Goal: Task Accomplishment & Management: Use online tool/utility

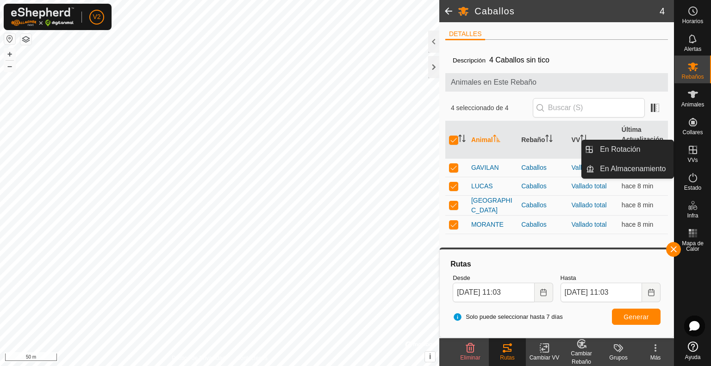
click at [693, 155] on icon at bounding box center [692, 149] width 11 height 11
click at [612, 152] on link "En Rotación" at bounding box center [633, 149] width 79 height 19
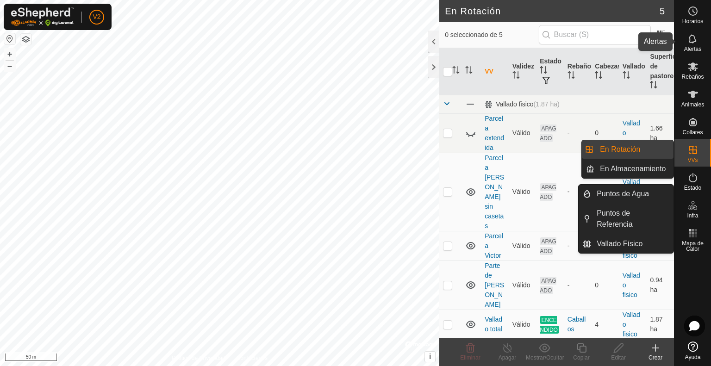
click at [698, 41] on es-notification-svg-icon at bounding box center [693, 38] width 17 height 15
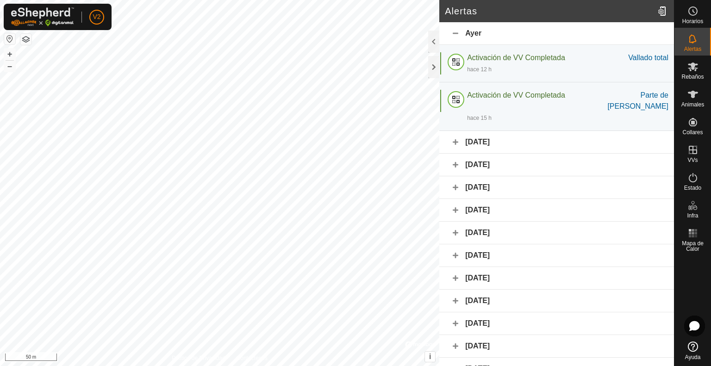
click at [453, 131] on div "[DATE]" at bounding box center [556, 142] width 235 height 23
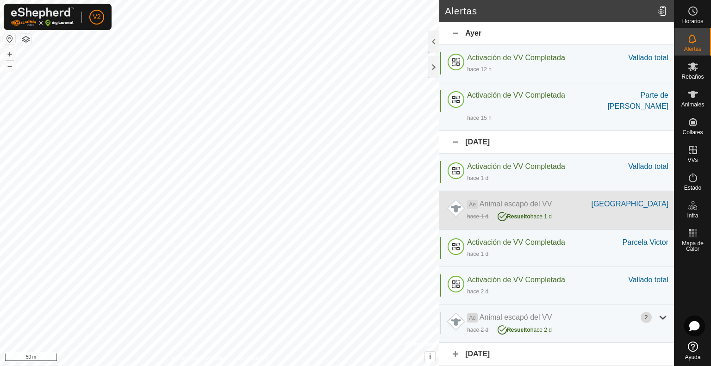
click at [541, 199] on div "Ae Animal escapó del VV" at bounding box center [529, 204] width 124 height 11
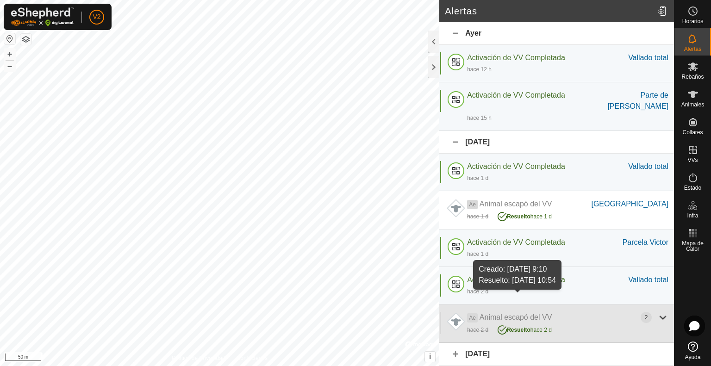
click at [528, 327] on span "Resuelto" at bounding box center [519, 330] width 24 height 6
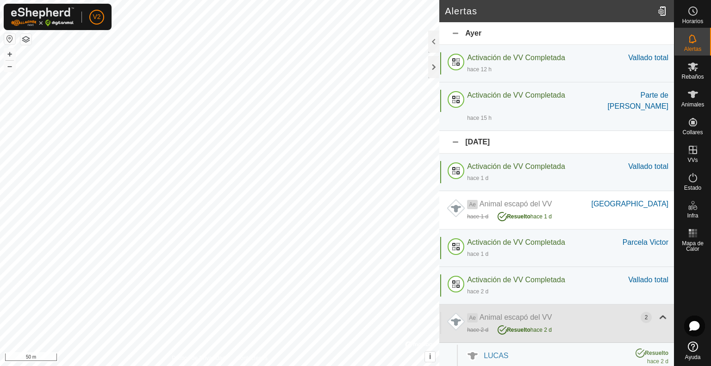
click at [528, 327] on span "Resuelto" at bounding box center [519, 330] width 24 height 6
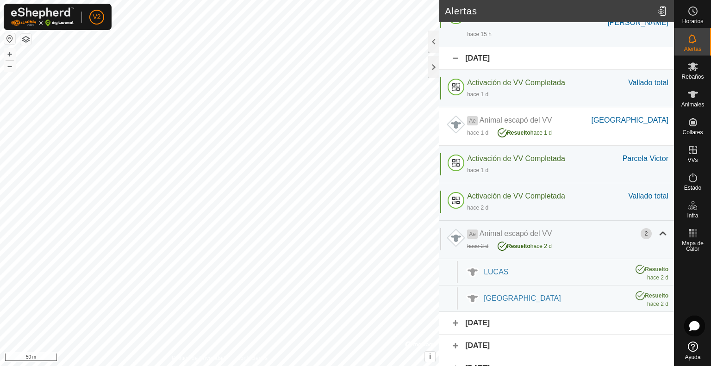
scroll to position [93, 0]
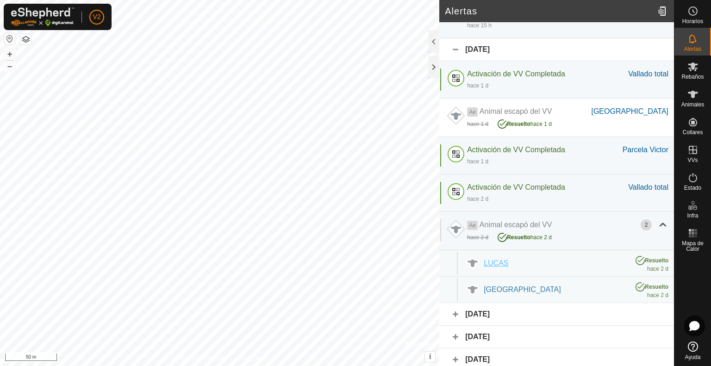
click at [506, 259] on span "LUCAS" at bounding box center [496, 263] width 25 height 8
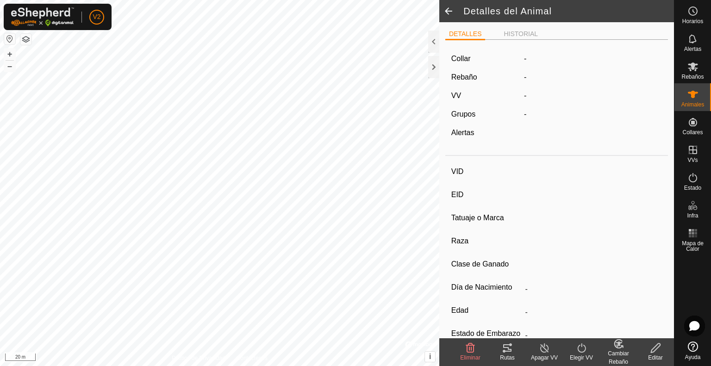
type input "LUCAS"
type input "-"
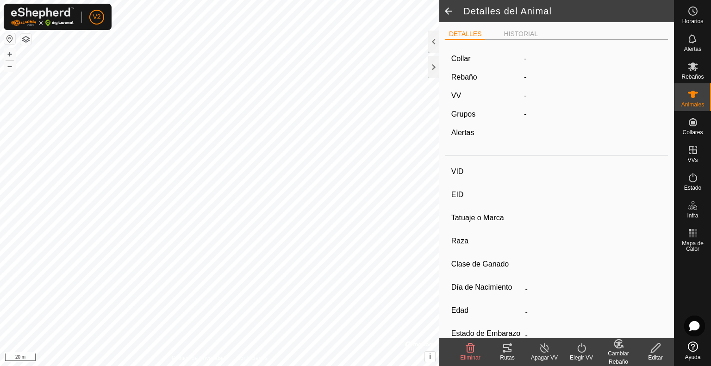
type input "0 kg"
type input "-"
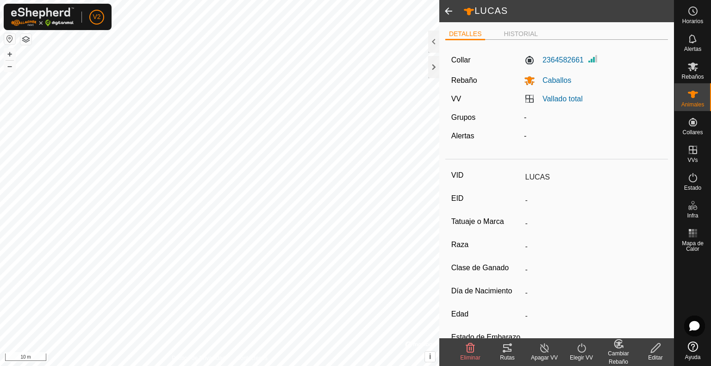
click at [444, 14] on span at bounding box center [448, 11] width 19 height 22
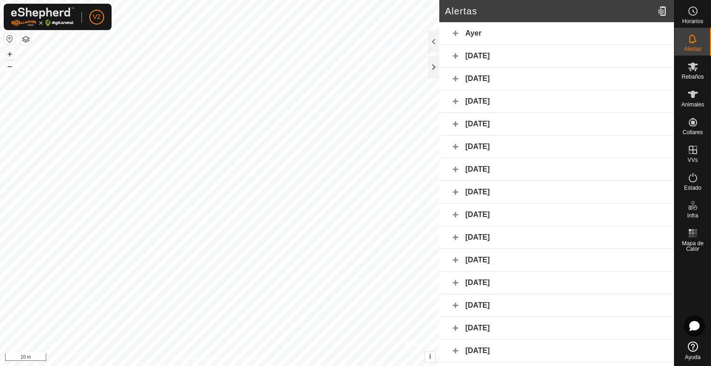
click at [454, 105] on div "[DATE]" at bounding box center [556, 101] width 235 height 23
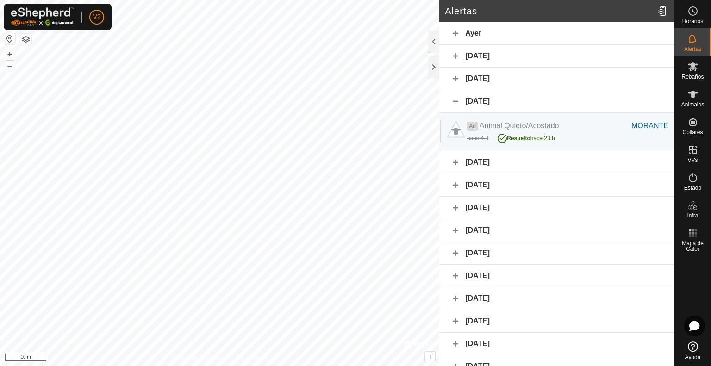
click at [458, 160] on div "[DATE]" at bounding box center [556, 162] width 235 height 23
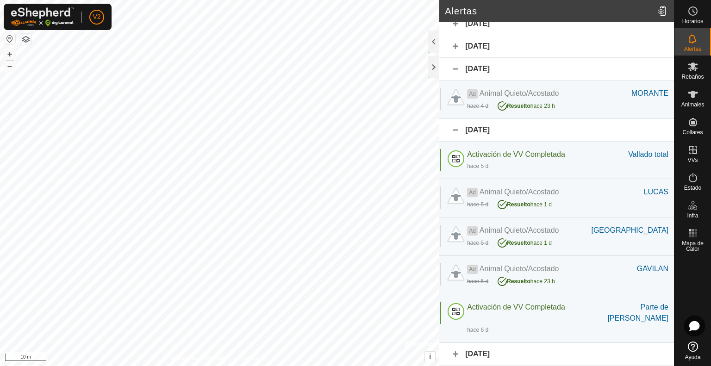
scroll to position [93, 0]
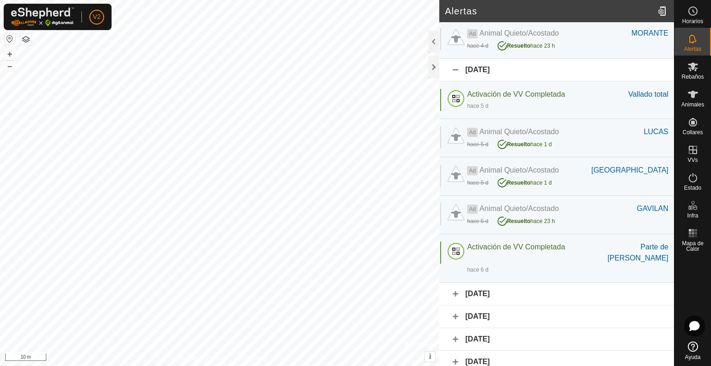
click at [456, 283] on div "[DATE]" at bounding box center [556, 294] width 235 height 23
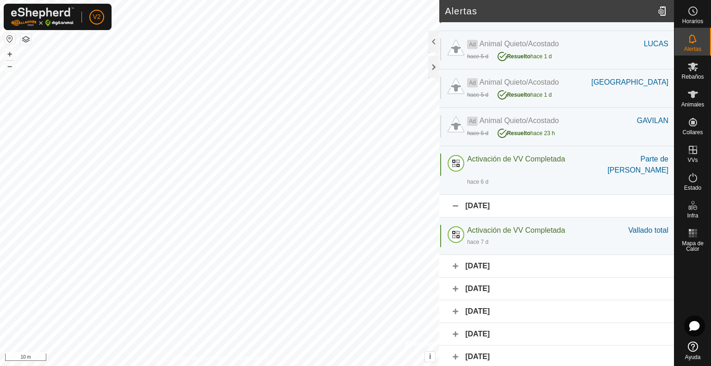
scroll to position [185, 0]
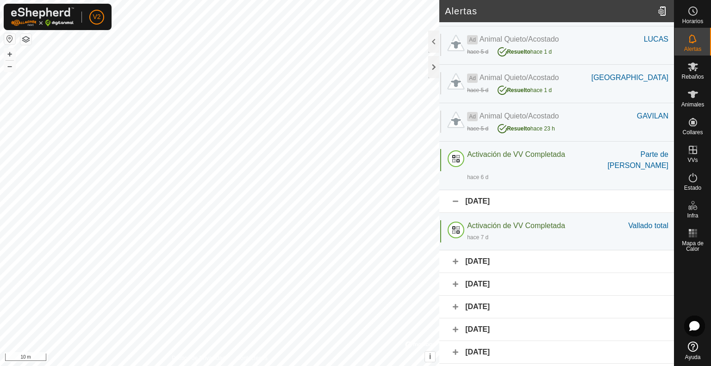
click at [455, 250] on div "[DATE]" at bounding box center [556, 261] width 235 height 23
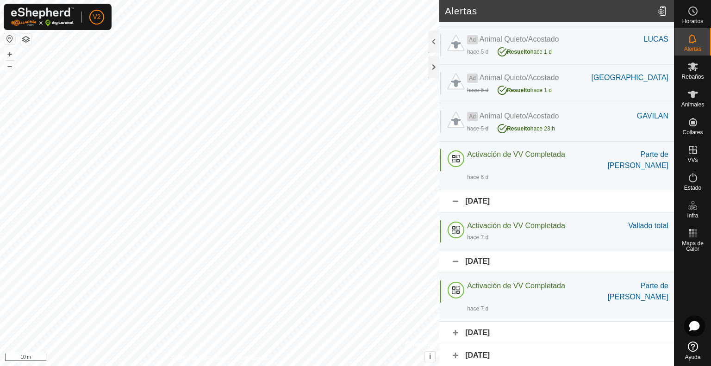
click at [459, 322] on div "[DATE]" at bounding box center [556, 333] width 235 height 23
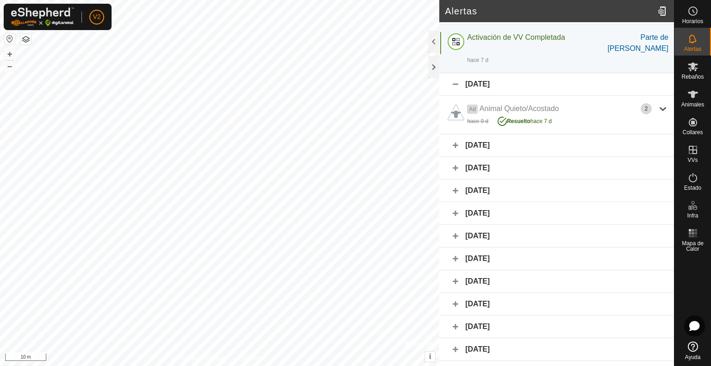
scroll to position [422, 0]
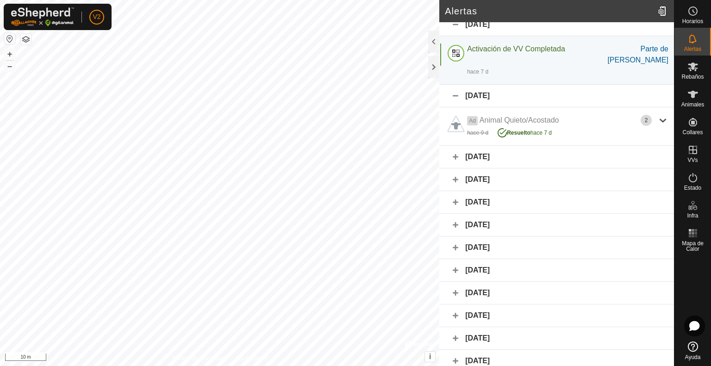
click at [458, 327] on div "[DATE]" at bounding box center [556, 338] width 235 height 23
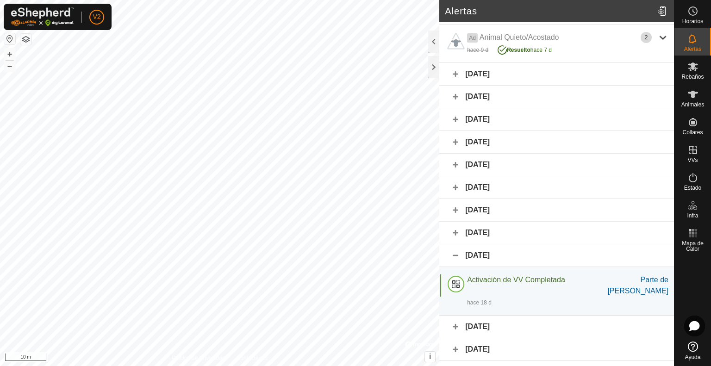
scroll to position [506, 0]
click at [458, 315] on div "[DATE]" at bounding box center [556, 326] width 235 height 23
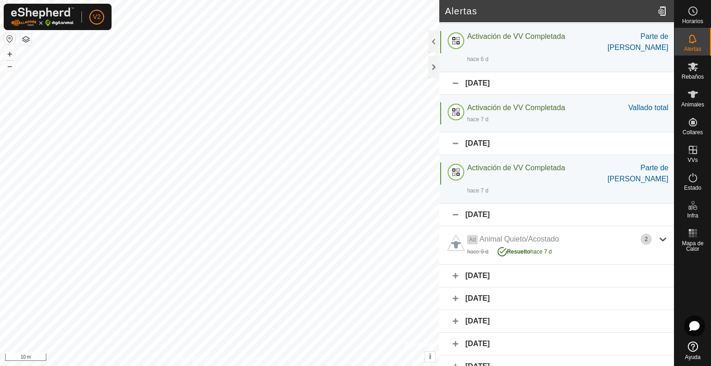
scroll to position [25, 0]
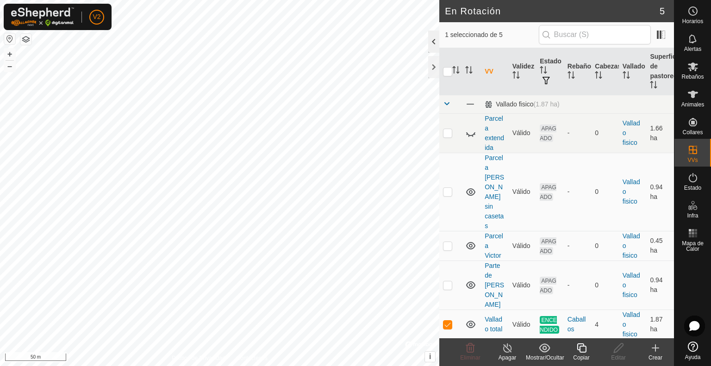
click at [432, 39] on div at bounding box center [433, 42] width 11 height 22
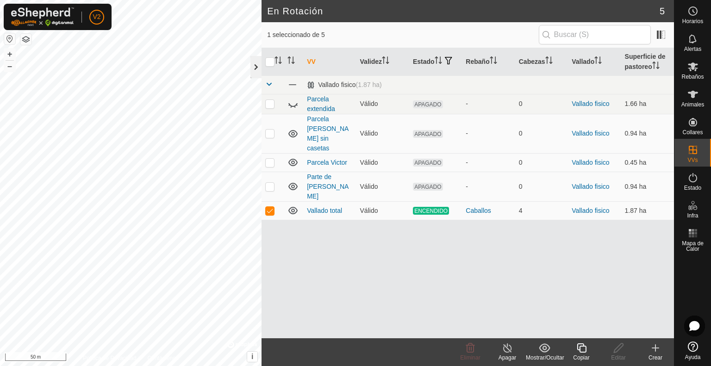
click at [256, 65] on div at bounding box center [255, 67] width 11 height 22
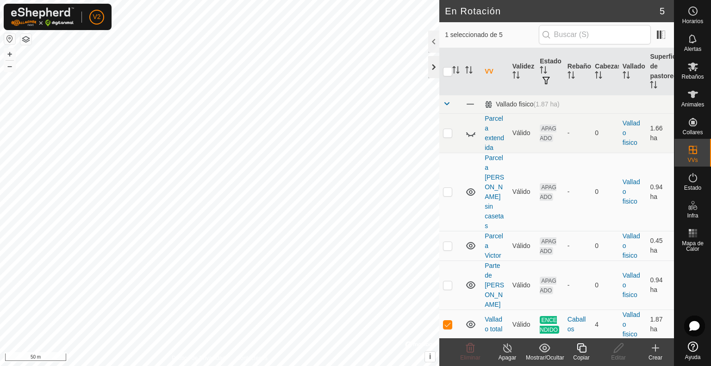
click at [433, 66] on div at bounding box center [433, 67] width 11 height 22
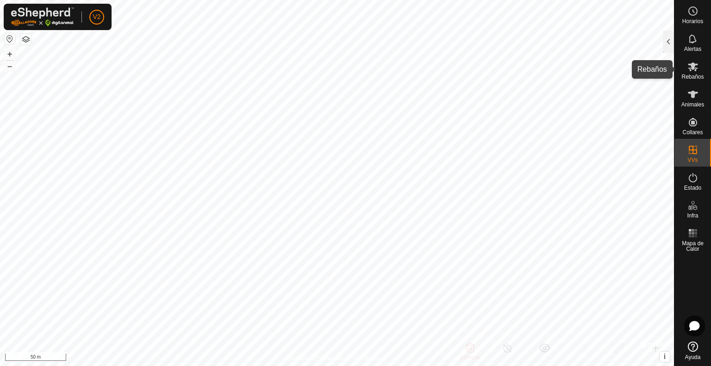
click at [692, 66] on icon at bounding box center [693, 66] width 10 height 9
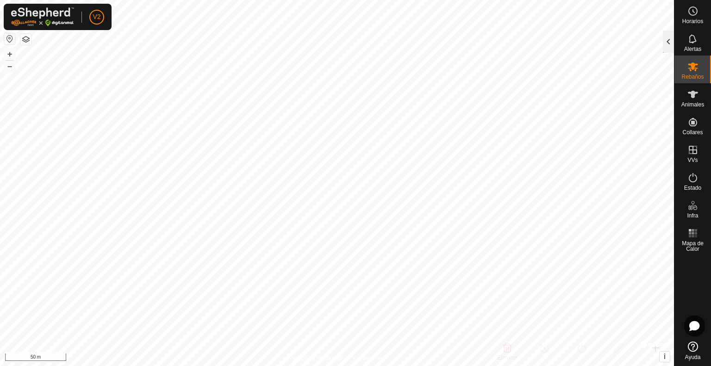
click at [666, 40] on div at bounding box center [668, 42] width 11 height 22
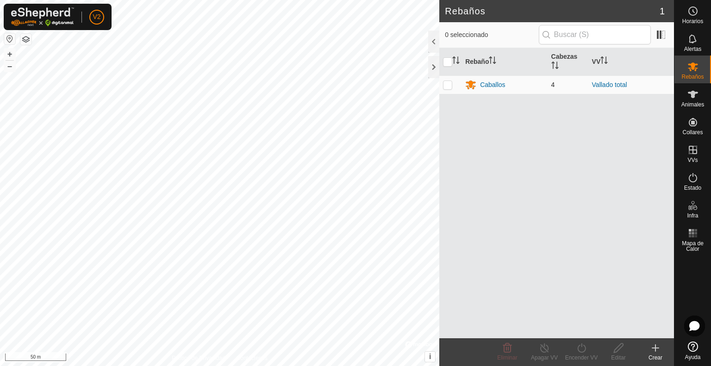
click at [446, 83] on p-checkbox at bounding box center [447, 84] width 9 height 7
checkbox input "true"
click at [495, 83] on div "Caballos" at bounding box center [492, 85] width 25 height 10
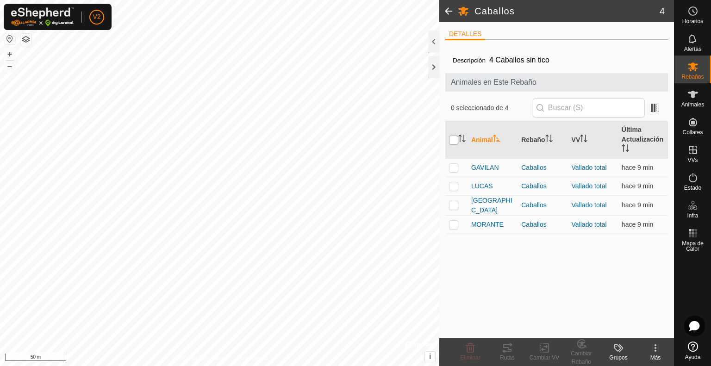
click at [454, 140] on input "checkbox" at bounding box center [453, 140] width 9 height 9
checkbox input "true"
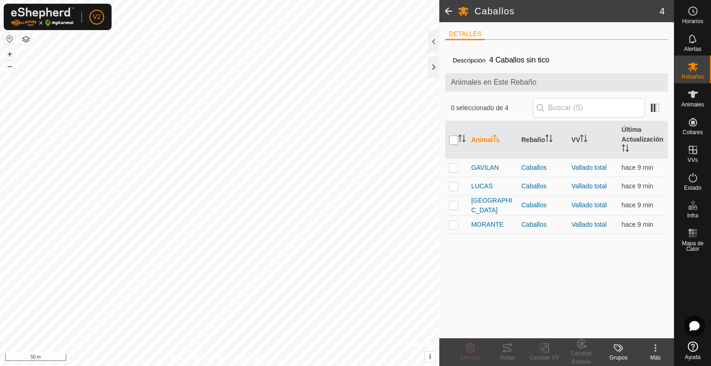
checkbox input "true"
click at [506, 350] on icon at bounding box center [507, 348] width 11 height 11
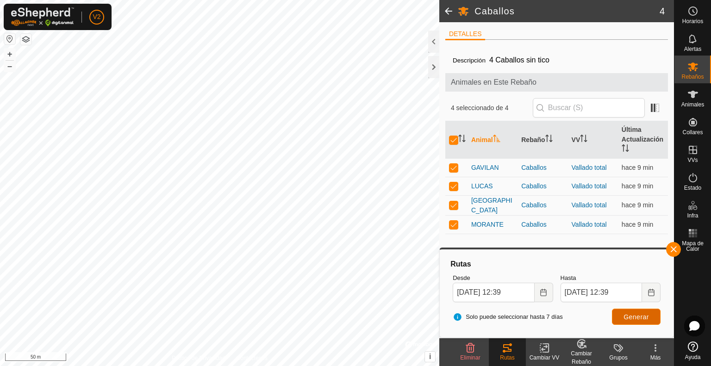
click at [634, 314] on span "Generar" at bounding box center [636, 316] width 25 height 7
click at [543, 290] on icon "Choose Date" at bounding box center [543, 292] width 7 height 7
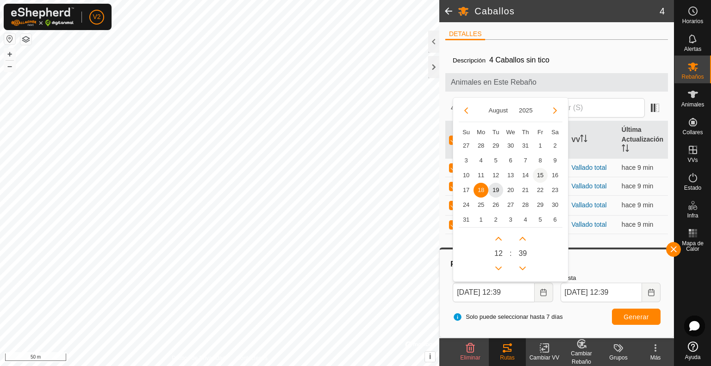
click at [537, 175] on span "15" at bounding box center [540, 175] width 15 height 15
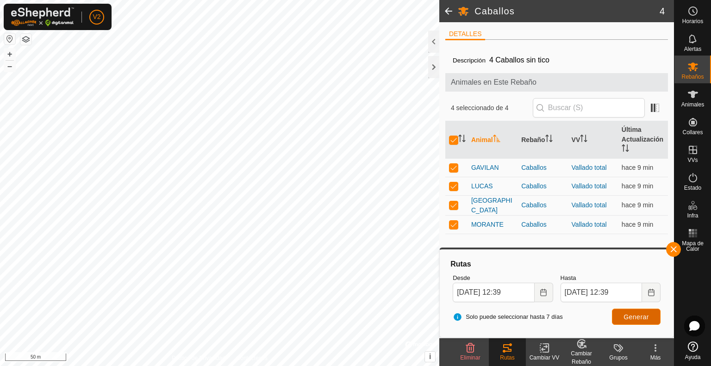
click at [640, 318] on span "Generar" at bounding box center [636, 316] width 25 height 7
click at [543, 292] on icon "Choose Date" at bounding box center [543, 292] width 6 height 7
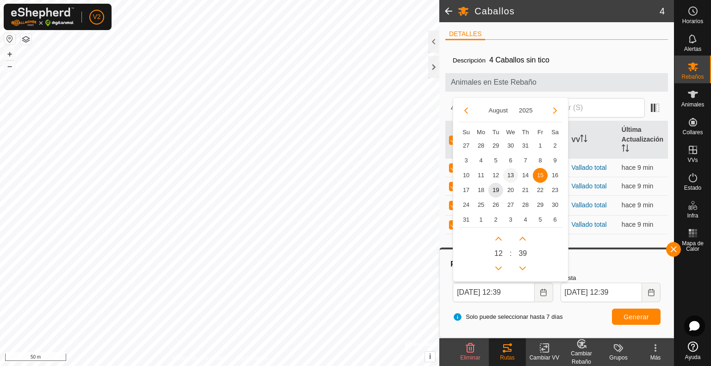
click at [512, 174] on span "13" at bounding box center [510, 175] width 15 height 15
type input "[DATE] 12:39"
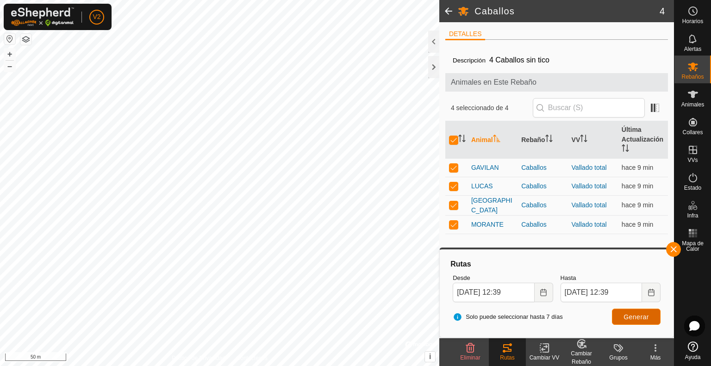
click at [637, 314] on span "Generar" at bounding box center [636, 316] width 25 height 7
click at [652, 292] on icon "Choose Date" at bounding box center [651, 292] width 6 height 7
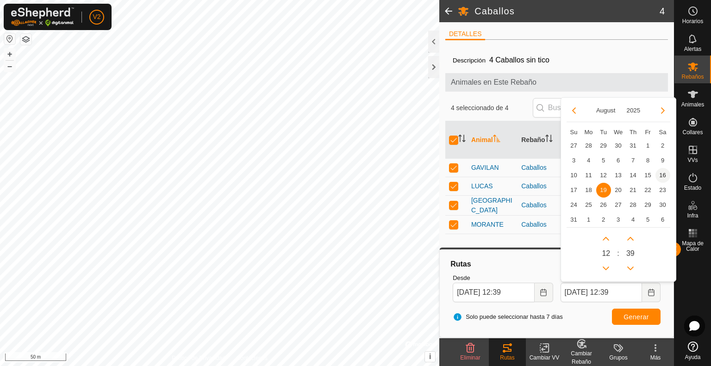
click at [662, 174] on span "16" at bounding box center [663, 175] width 15 height 15
type input "[DATE] 12:39"
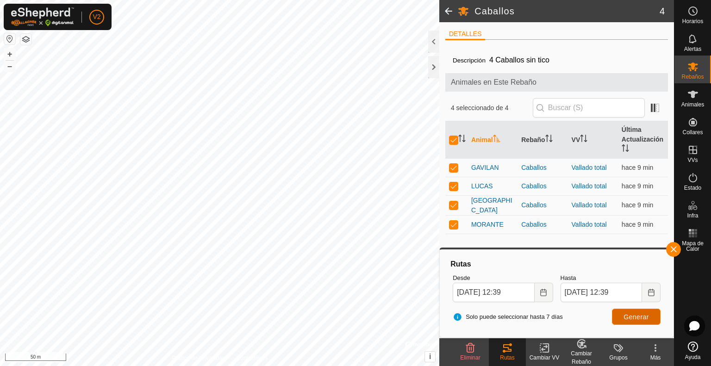
click at [635, 315] on span "Generar" at bounding box center [636, 316] width 25 height 7
click at [446, 8] on span at bounding box center [448, 11] width 19 height 22
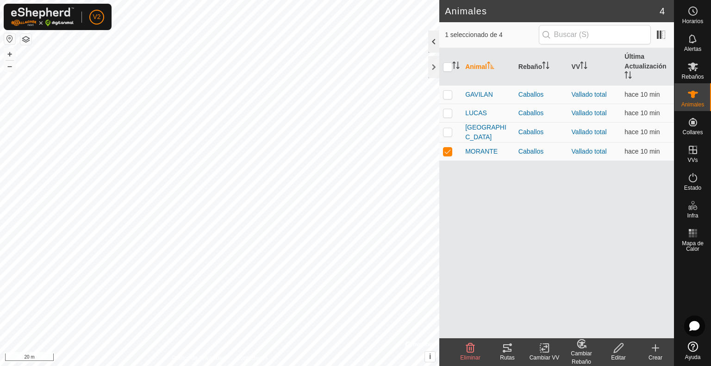
checkbox input "false"
